Goal: Task Accomplishment & Management: Complete application form

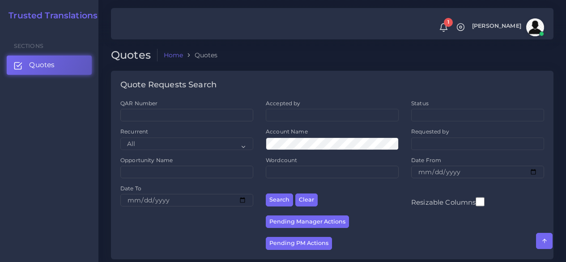
scroll to position [716, 0]
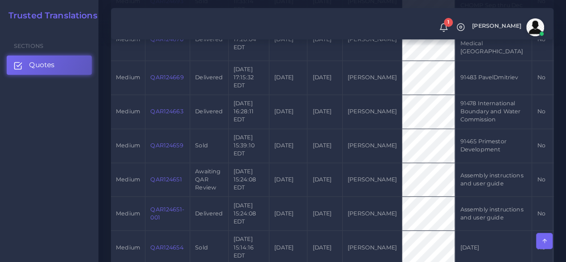
click at [77, 160] on div "Sections Quotes" at bounding box center [49, 145] width 98 height 234
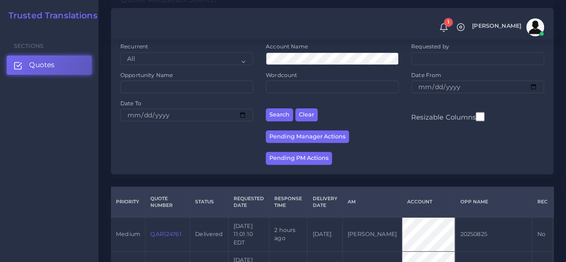
scroll to position [0, 0]
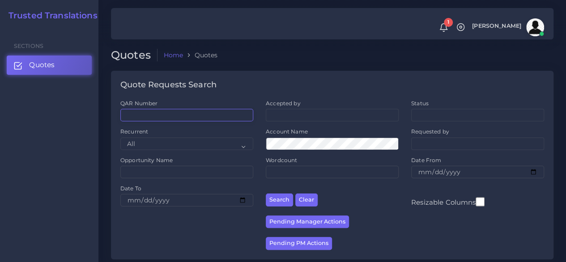
click at [177, 110] on input "QAR Number" at bounding box center [186, 115] width 133 height 13
paste input "QAR124651-001"
type input "QAR124651-001"
click at [266, 193] on button "Search" at bounding box center [279, 199] width 27 height 13
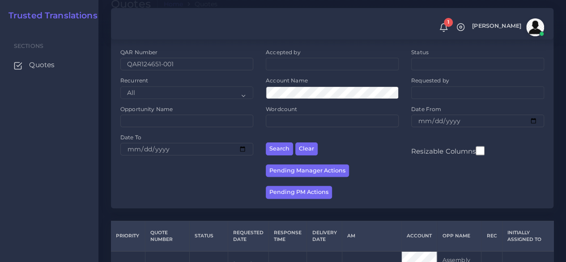
scroll to position [123, 0]
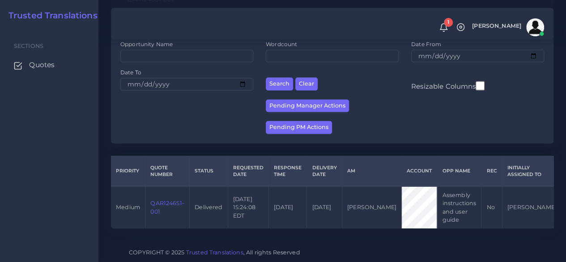
click at [176, 192] on td "QAR124651-001" at bounding box center [167, 207] width 44 height 42
click at [176, 199] on link "QAR124651-001" at bounding box center [167, 206] width 34 height 15
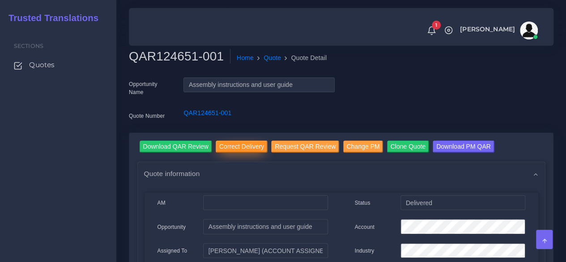
click at [246, 151] on input "Correct Delivery" at bounding box center [242, 146] width 52 height 12
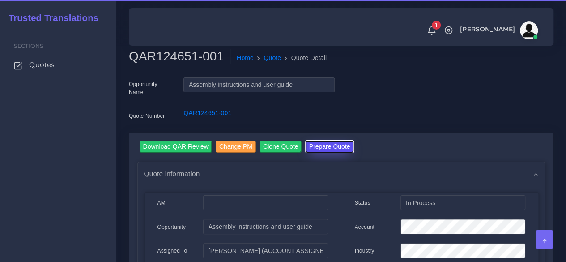
click at [320, 146] on button "Prepare Quote" at bounding box center [329, 146] width 48 height 12
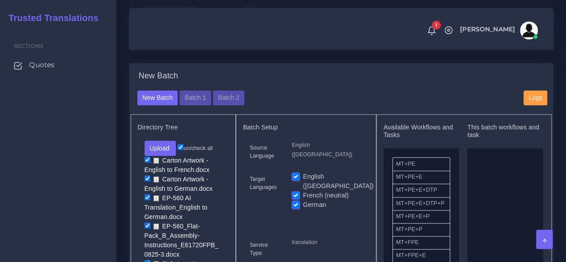
scroll to position [313, 0]
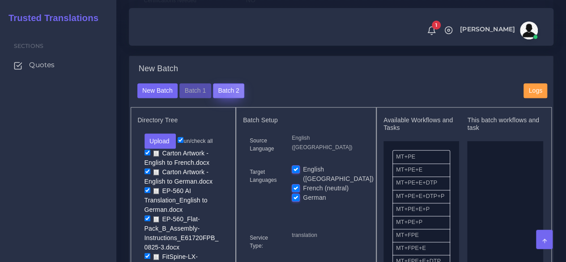
click at [219, 98] on button "Batch 2" at bounding box center [228, 90] width 31 height 15
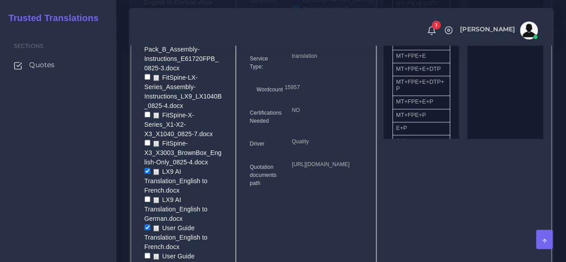
scroll to position [447, 0]
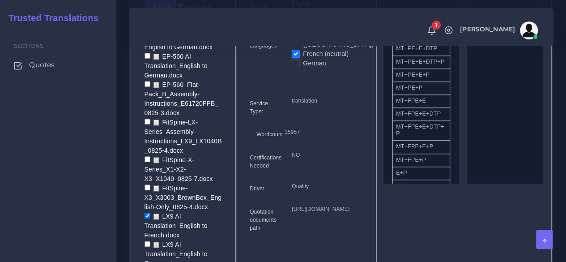
click at [145, 59] on input "checkbox" at bounding box center [147, 56] width 6 height 6
checkbox input "true"
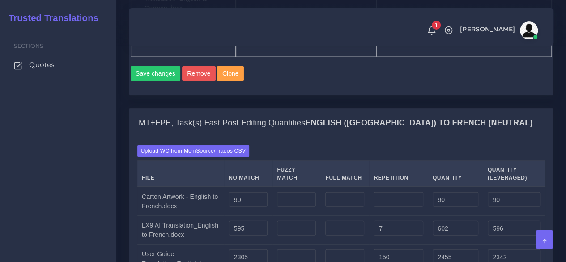
scroll to position [894, 0]
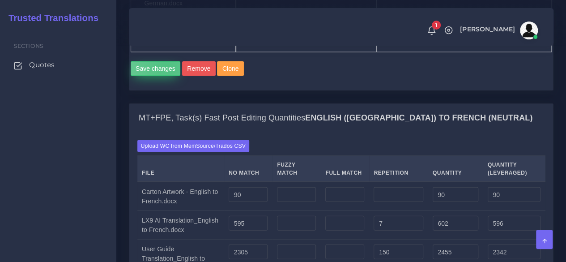
click at [166, 76] on button "Save changes" at bounding box center [156, 68] width 50 height 15
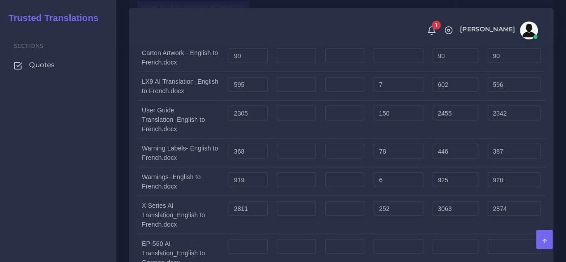
scroll to position [1029, 0]
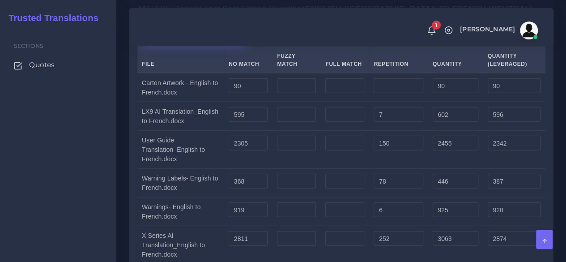
click at [187, 43] on label "Upload WC from MemSource/Trados CSV" at bounding box center [193, 37] width 112 height 12
click at [0, 0] on input "Upload WC from MemSource/Trados CSV" at bounding box center [0, 0] width 0 height 0
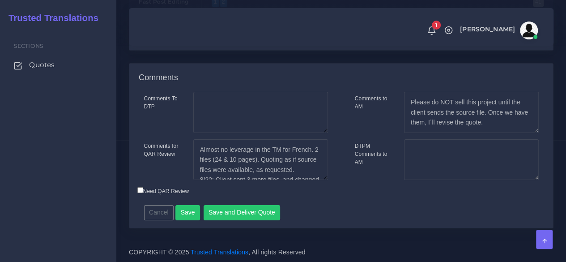
scroll to position [1516, 0]
click at [254, 214] on button "Save and Deliver Quote" at bounding box center [241, 212] width 77 height 15
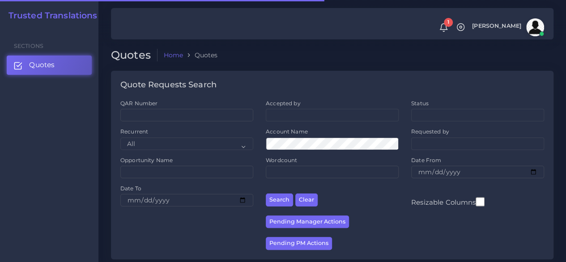
scroll to position [179, 0]
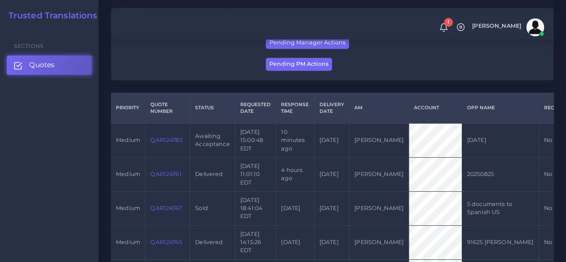
click at [167, 149] on td "QAR124785" at bounding box center [167, 140] width 45 height 34
click at [167, 143] on link "QAR124785" at bounding box center [166, 139] width 32 height 7
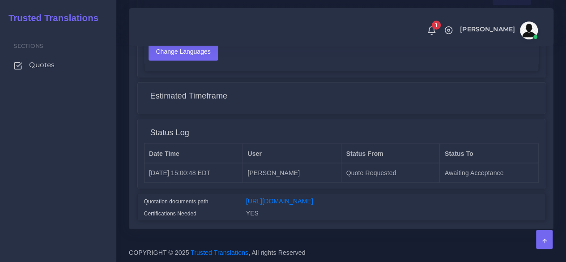
scroll to position [755, 0]
click at [313, 197] on link "[URL][DOMAIN_NAME]" at bounding box center [279, 200] width 67 height 7
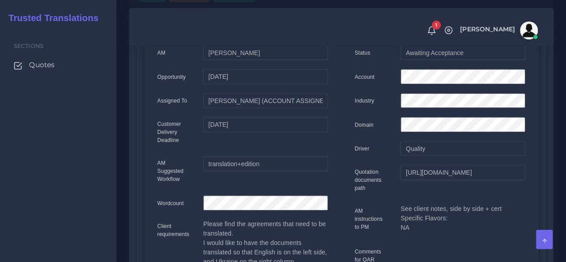
scroll to position [40, 0]
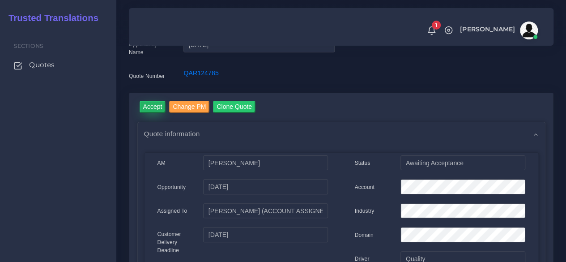
click at [150, 108] on input "Accept" at bounding box center [153, 107] width 26 height 12
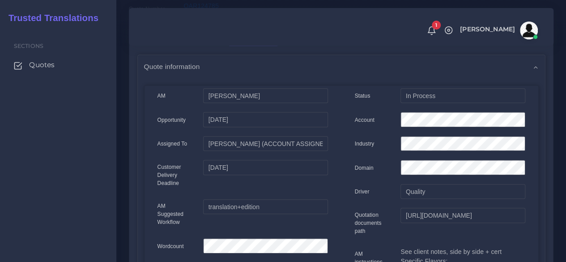
scroll to position [89, 0]
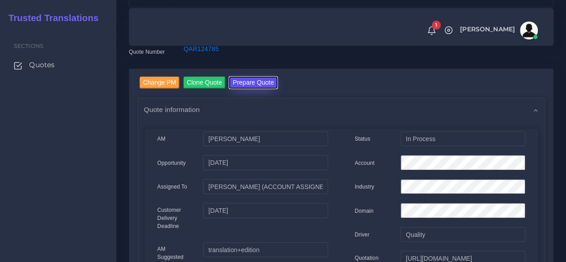
click at [255, 82] on button "Prepare Quote" at bounding box center [253, 82] width 48 height 12
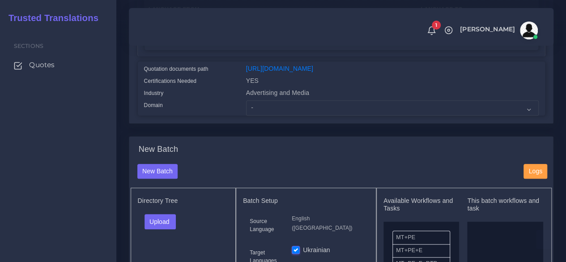
scroll to position [224, 0]
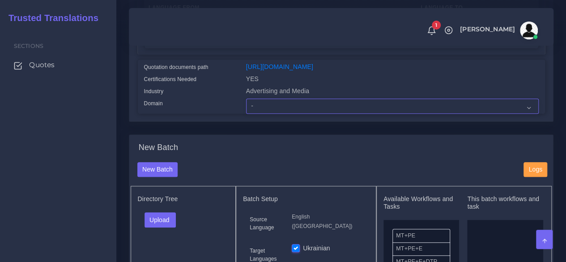
click at [264, 114] on select "- Advertising and Media Agriculture, Forestry and Fishing Architecture, Buildin…" at bounding box center [392, 105] width 292 height 15
select select "Legal Services"
click at [246, 114] on select "- Advertising and Media Agriculture, Forestry and Fishing Architecture, Buildin…" at bounding box center [392, 105] width 292 height 15
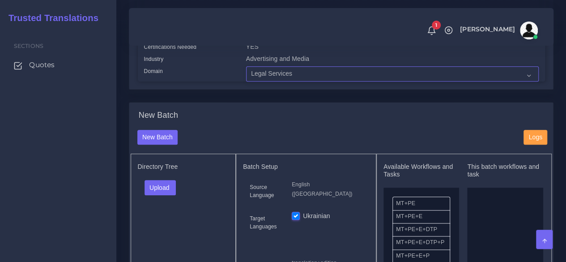
scroll to position [313, 0]
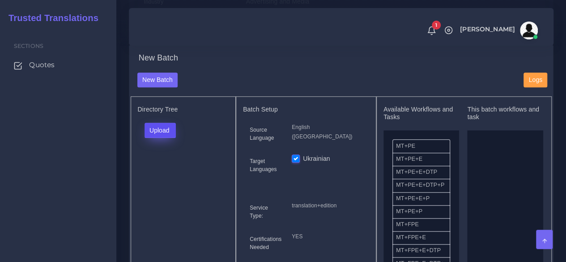
click at [168, 138] on button "Upload" at bounding box center [160, 130] width 32 height 15
click at [173, 169] on label "Files" at bounding box center [176, 163] width 62 height 11
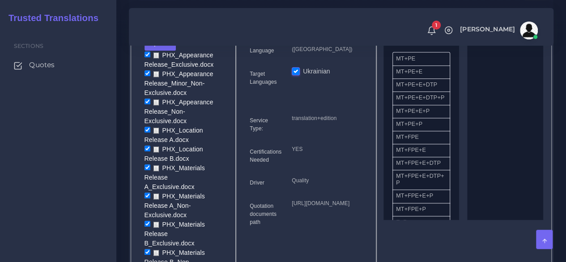
scroll to position [402, 0]
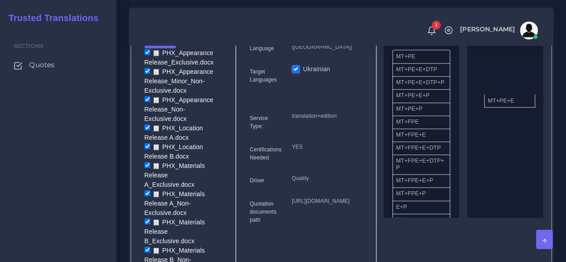
drag, startPoint x: 431, startPoint y: 86, endPoint x: 522, endPoint y: 117, distance: 96.9
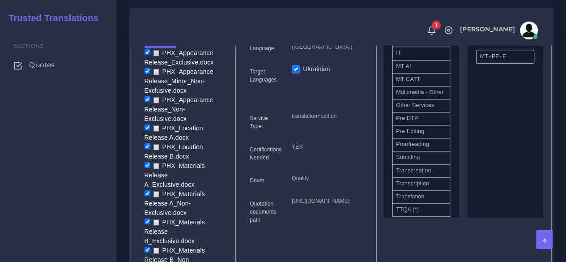
scroll to position [447, 0]
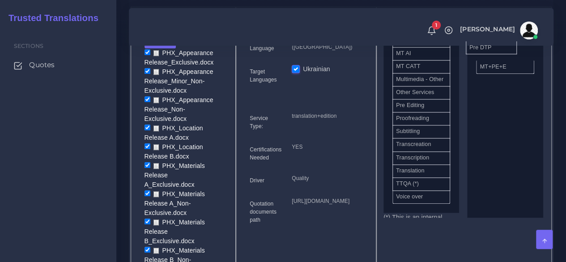
drag, startPoint x: 429, startPoint y: 157, endPoint x: 502, endPoint y: 64, distance: 118.5
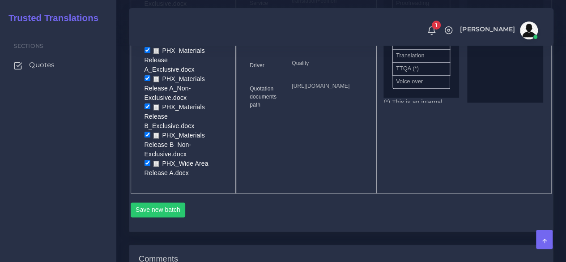
scroll to position [537, 0]
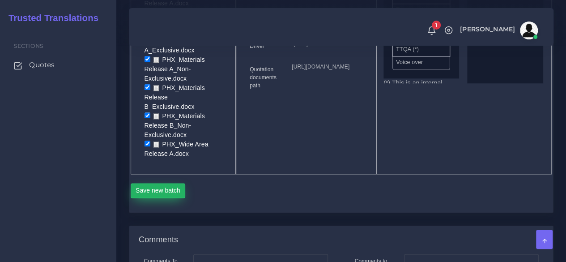
click at [161, 187] on button "Save new batch" at bounding box center [158, 190] width 55 height 15
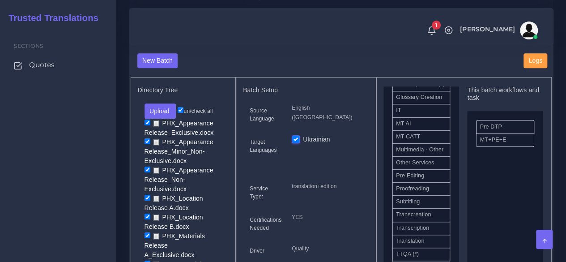
scroll to position [358, 0]
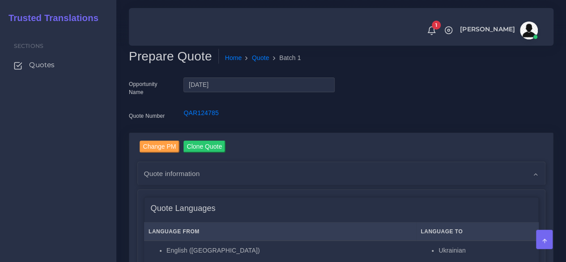
click at [91, 152] on div "Sections Quotes" at bounding box center [58, 145] width 116 height 234
click at [205, 113] on link "QAR124785" at bounding box center [200, 112] width 35 height 7
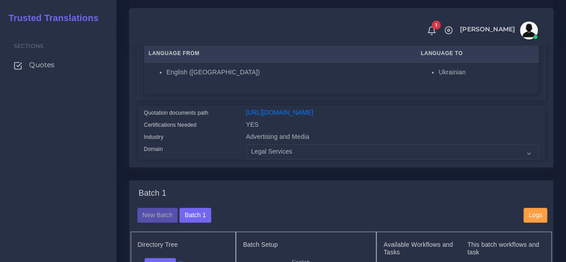
scroll to position [179, 0]
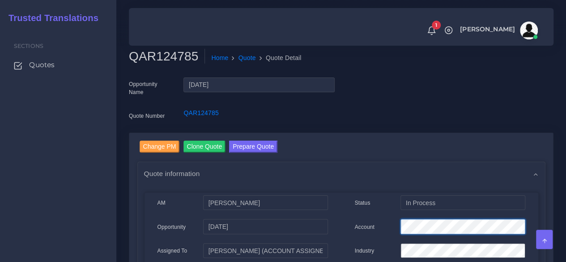
click at [173, 61] on h2 "QAR124785" at bounding box center [167, 56] width 76 height 15
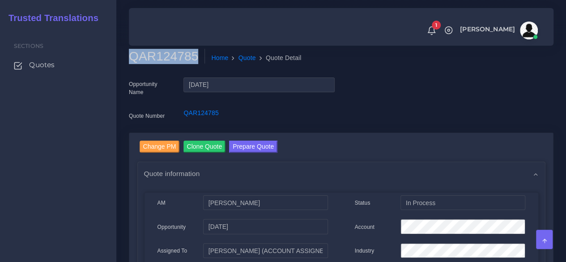
click at [173, 61] on h2 "QAR124785" at bounding box center [167, 56] width 76 height 15
copy h2 "QAR124785"
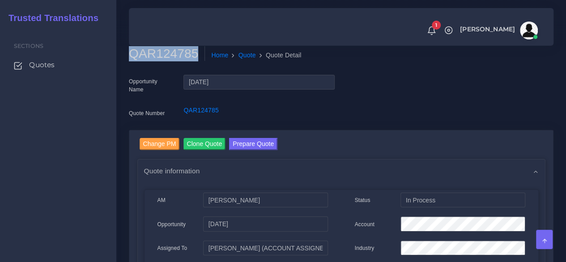
scroll to position [45, 0]
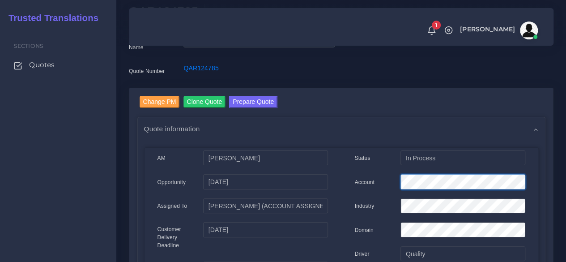
click at [364, 182] on div "Account" at bounding box center [440, 183] width 184 height 18
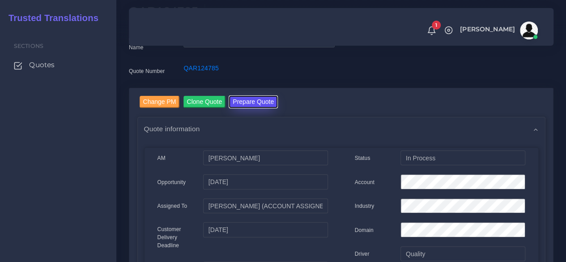
click at [246, 96] on button "Prepare Quote" at bounding box center [253, 102] width 48 height 12
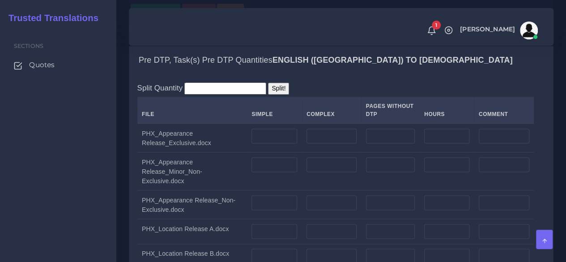
scroll to position [760, 0]
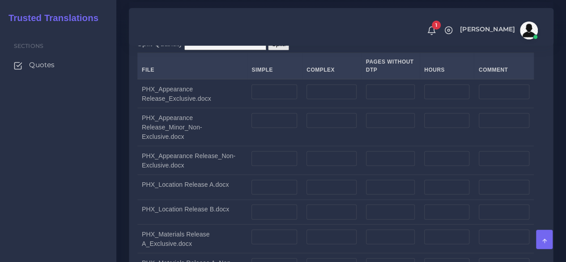
click at [33, 132] on div "Sections Quotes" at bounding box center [58, 145] width 116 height 234
click at [288, 99] on input "number" at bounding box center [274, 91] width 46 height 15
click at [322, 99] on input "number" at bounding box center [331, 91] width 50 height 15
type input "1"
drag, startPoint x: 48, startPoint y: 163, endPoint x: 79, endPoint y: 167, distance: 31.1
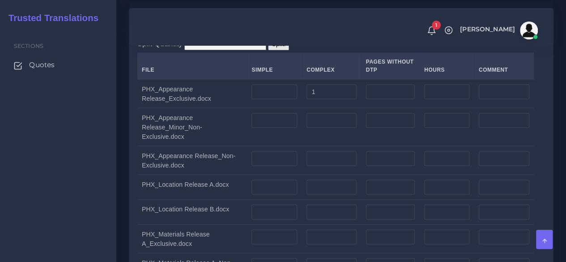
click at [48, 163] on div "Sections Quotes" at bounding box center [58, 145] width 116 height 234
click at [267, 128] on input "number" at bounding box center [274, 120] width 46 height 15
type input "1"
click at [322, 128] on input "number" at bounding box center [331, 120] width 50 height 15
type input "1"
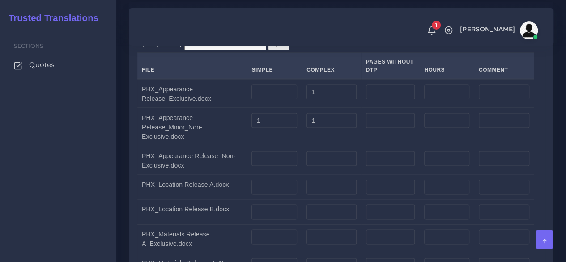
drag, startPoint x: 112, startPoint y: 188, endPoint x: 277, endPoint y: 175, distance: 165.5
click at [112, 188] on div "Sections Quotes" at bounding box center [58, 145] width 116 height 234
click at [322, 166] on input "number" at bounding box center [331, 158] width 50 height 15
type input "1"
click at [104, 178] on div "Sections Quotes" at bounding box center [58, 145] width 116 height 234
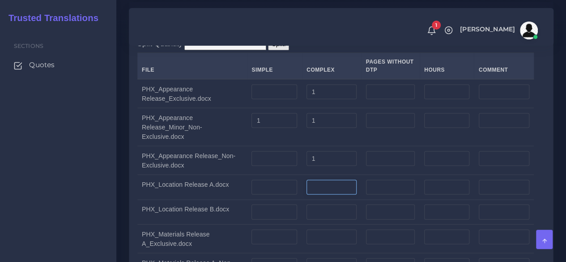
click at [323, 195] on input "number" at bounding box center [331, 186] width 50 height 15
type input "1"
click at [110, 167] on div "Sections Quotes" at bounding box center [58, 145] width 116 height 234
click at [351, 219] on input "number" at bounding box center [331, 211] width 50 height 15
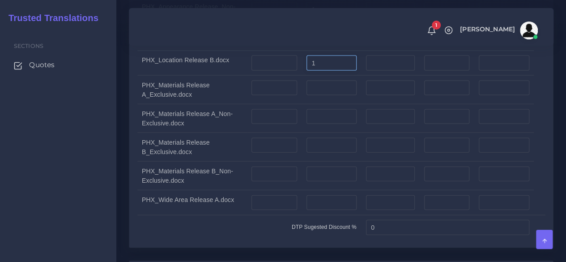
scroll to position [939, 0]
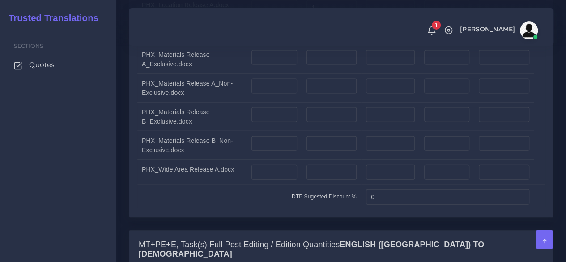
type input "1"
drag, startPoint x: 127, startPoint y: 203, endPoint x: 177, endPoint y: 195, distance: 50.7
click at [127, 203] on div "Pre DTP, Task(s) Pre DTP Quantities English (US) TO Ukrainian Split Quantity Sp…" at bounding box center [341, 25] width 438 height 407
click at [283, 65] on input "number" at bounding box center [274, 57] width 46 height 15
type input "1"
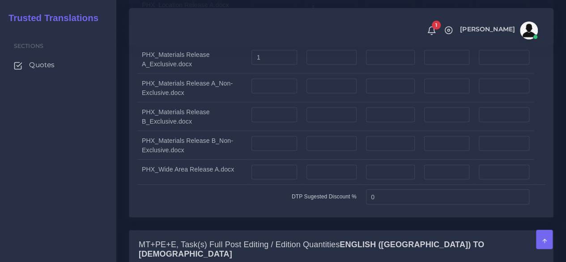
click at [113, 167] on div "Sections Quotes" at bounding box center [58, 145] width 116 height 234
click at [263, 94] on input "number" at bounding box center [274, 86] width 46 height 15
type input "1"
click at [116, 183] on div "Prepare Quote Home Quote Batch 1 Opportunity Name 08-25-25 Quote Number AM" at bounding box center [340, 83] width 449 height 2044
click at [271, 123] on input "number" at bounding box center [274, 114] width 46 height 15
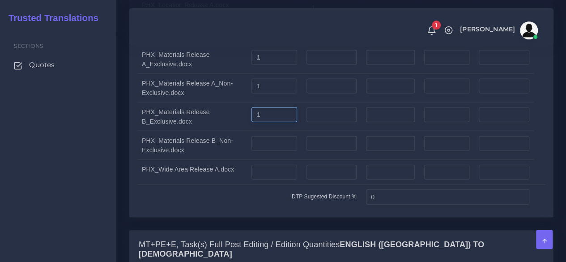
type input "1"
click at [321, 150] on input "number" at bounding box center [331, 143] width 50 height 15
type input "1"
click at [189, 185] on td "PHX_Wide Area Release A.docx" at bounding box center [192, 172] width 110 height 25
click at [274, 179] on input "number" at bounding box center [274, 172] width 46 height 15
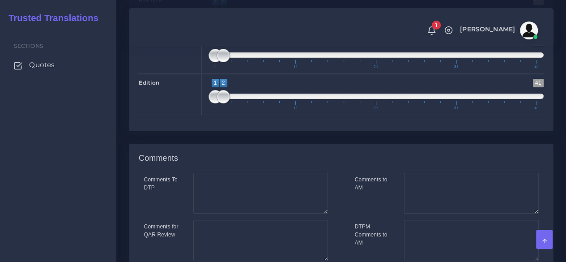
scroll to position [1797, 0]
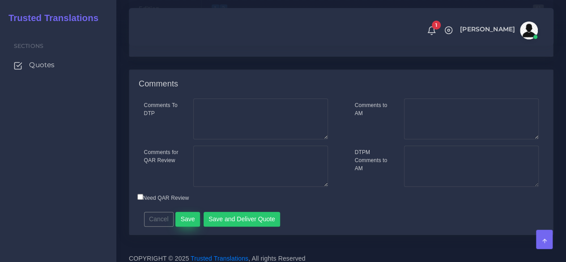
type input "1"
click at [189, 215] on button "Save" at bounding box center [187, 219] width 25 height 15
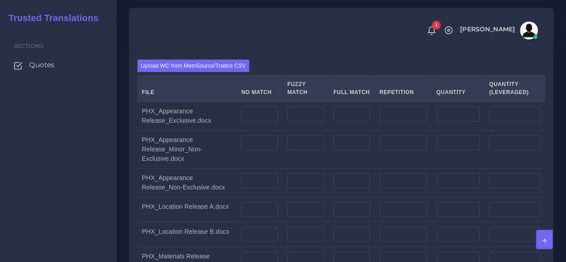
scroll to position [1163, 0]
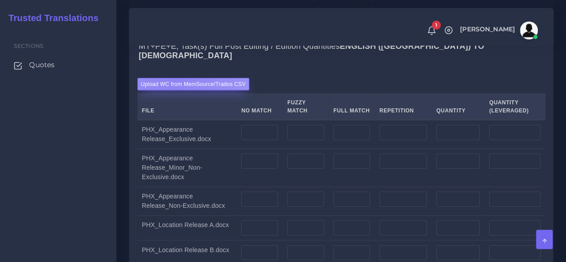
click at [174, 83] on label "Upload WC from MemSource/Trados CSV" at bounding box center [193, 84] width 112 height 12
click at [0, 0] on input "Upload WC from MemSource/Trados CSV" at bounding box center [0, 0] width 0 height 0
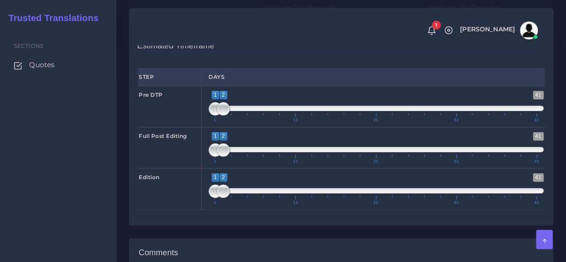
scroll to position [1655, 0]
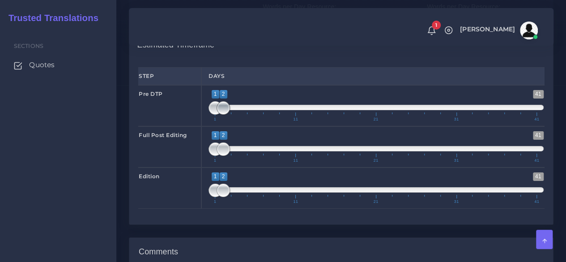
type input "1;1"
drag, startPoint x: 226, startPoint y: 102, endPoint x: 212, endPoint y: 104, distance: 14.1
click at [212, 104] on span at bounding box center [214, 107] width 13 height 13
drag, startPoint x: 222, startPoint y: 185, endPoint x: 242, endPoint y: 185, distance: 19.7
click at [242, 185] on span at bounding box center [239, 189] width 13 height 13
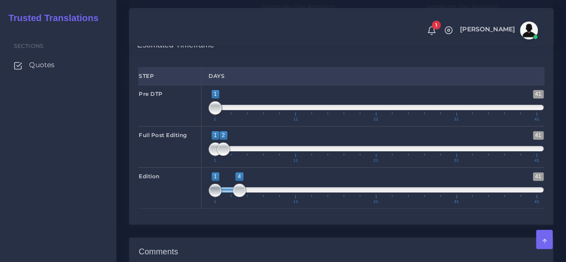
type input "2;4"
drag, startPoint x: 216, startPoint y: 185, endPoint x: 227, endPoint y: 183, distance: 10.9
click at [227, 183] on span at bounding box center [222, 189] width 13 height 13
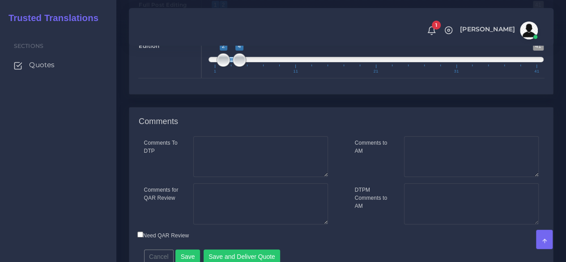
scroll to position [1789, 0]
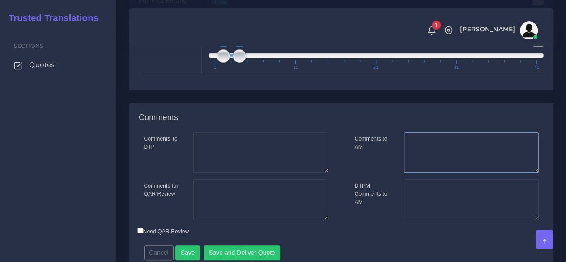
click at [416, 145] on textarea "Comments to AM" at bounding box center [471, 152] width 135 height 41
type textarea "Delivery will be in side-by-side format as requested"
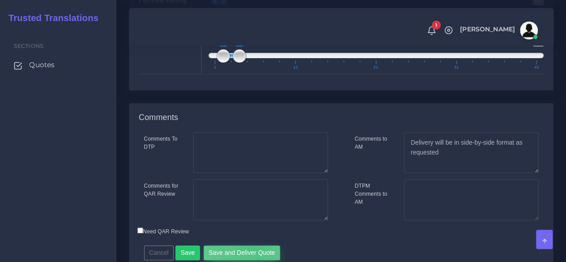
click at [247, 245] on button "Save and Deliver Quote" at bounding box center [241, 252] width 77 height 15
